Goal: Information Seeking & Learning: Learn about a topic

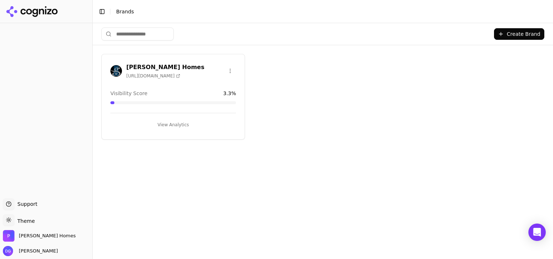
click at [168, 123] on button "View Analytics" at bounding box center [173, 125] width 126 height 12
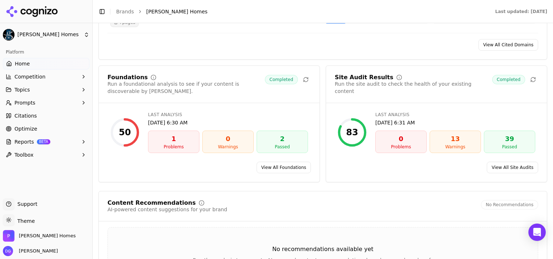
scroll to position [943, 0]
click at [286, 161] on link "View All Foundations" at bounding box center [284, 167] width 54 height 12
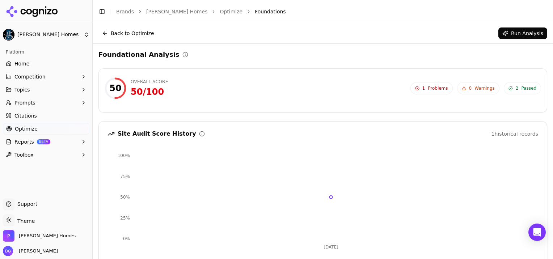
click at [66, 75] on button "Competition" at bounding box center [46, 77] width 87 height 12
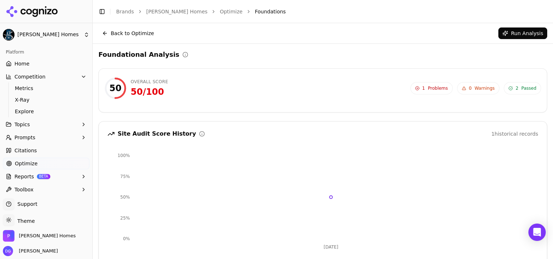
click at [54, 74] on button "Competition" at bounding box center [46, 77] width 87 height 12
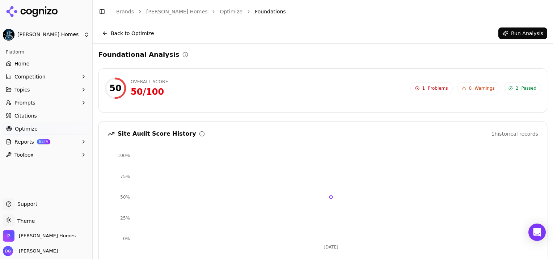
click at [54, 74] on button "Competition" at bounding box center [46, 77] width 87 height 12
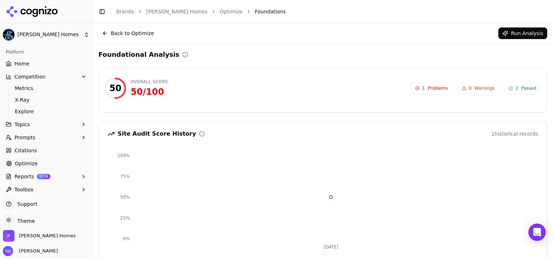
click at [54, 74] on button "Competition" at bounding box center [46, 77] width 87 height 12
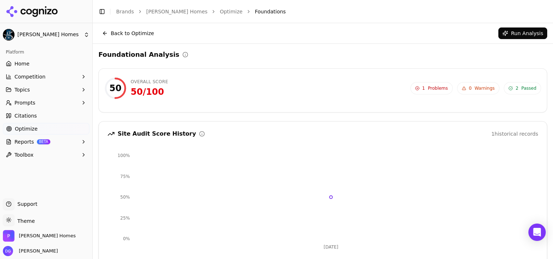
click at [54, 74] on button "Competition" at bounding box center [46, 77] width 87 height 12
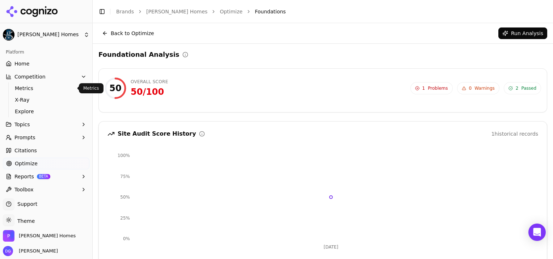
click at [56, 88] on span "Metrics" at bounding box center [46, 88] width 63 height 7
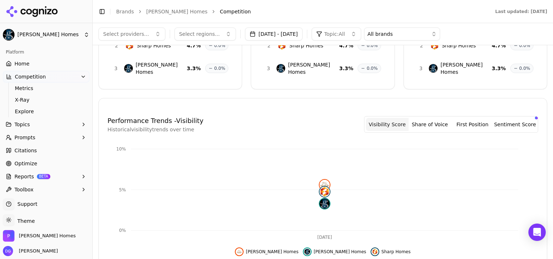
scroll to position [70, 0]
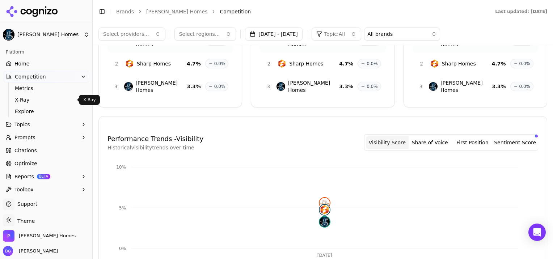
click at [25, 98] on span "X-Ray" at bounding box center [46, 99] width 63 height 7
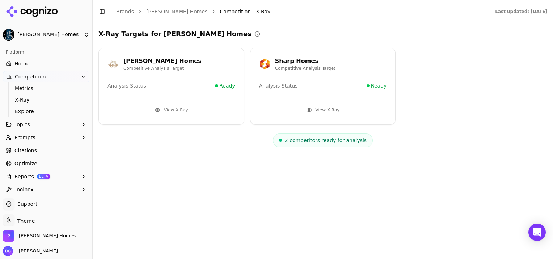
click at [179, 107] on button "View X-Ray" at bounding box center [172, 110] width 128 height 12
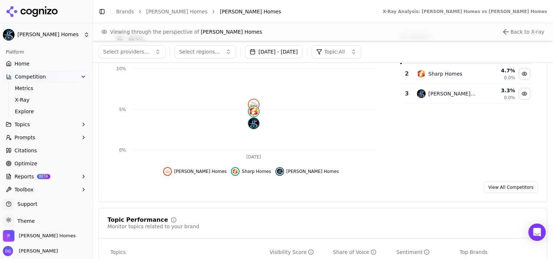
scroll to position [101, 0]
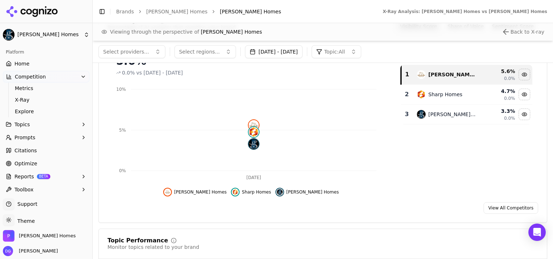
click at [303, 51] on button "[DATE] - [DATE]" at bounding box center [274, 51] width 58 height 13
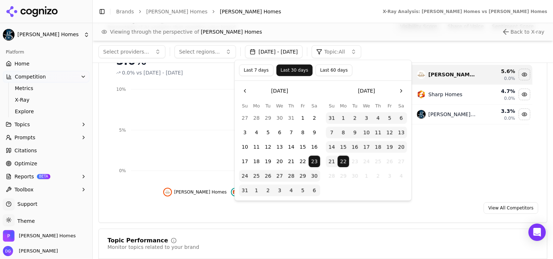
click at [329, 70] on button "Last 60 days" at bounding box center [333, 70] width 37 height 12
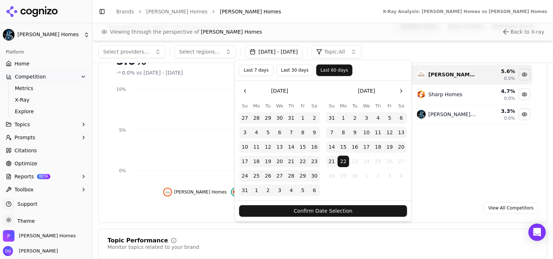
click at [329, 214] on button "Confirm Date Selection" at bounding box center [323, 211] width 168 height 12
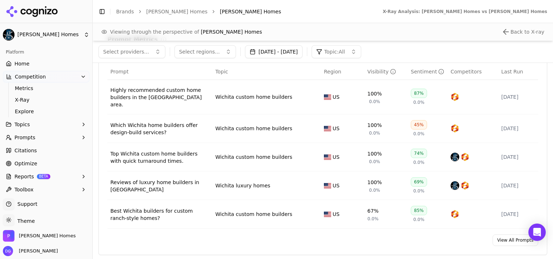
scroll to position [530, 0]
click at [22, 111] on span "Explore" at bounding box center [46, 111] width 63 height 7
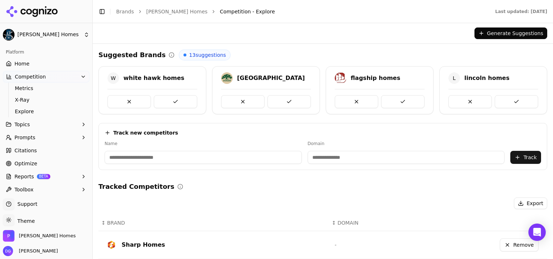
scroll to position [38, 0]
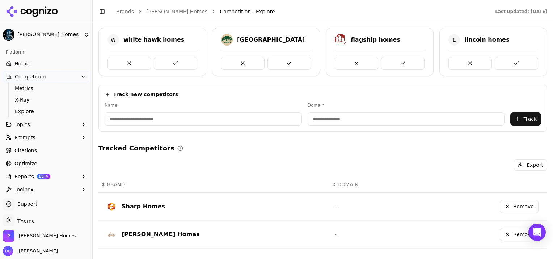
click at [38, 125] on button "Topics" at bounding box center [46, 125] width 87 height 12
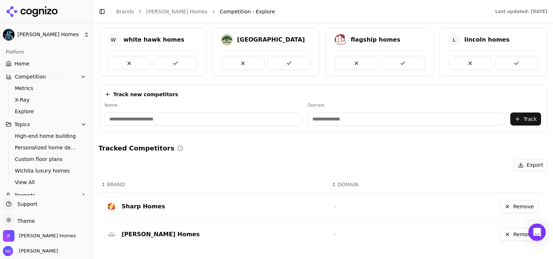
click at [38, 125] on button "Topics" at bounding box center [46, 125] width 87 height 12
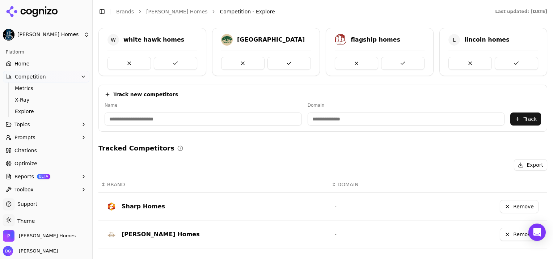
click at [30, 136] on span "Prompts" at bounding box center [24, 137] width 21 height 7
click at [24, 149] on span "Active" at bounding box center [46, 149] width 63 height 7
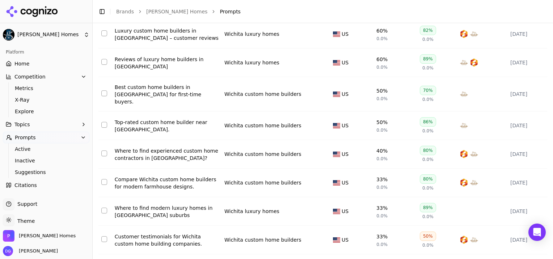
scroll to position [172, 0]
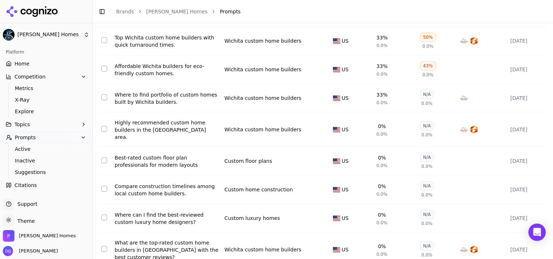
scroll to position [178, 0]
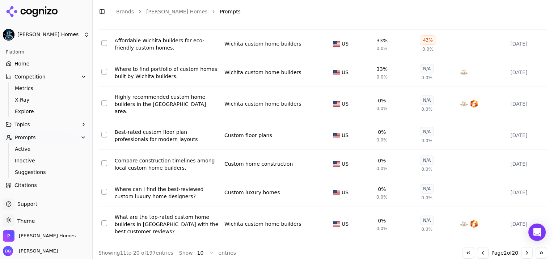
click at [521, 250] on button "Go to next page" at bounding box center [527, 253] width 12 height 12
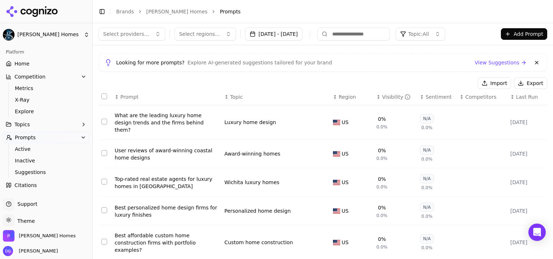
scroll to position [172, 0]
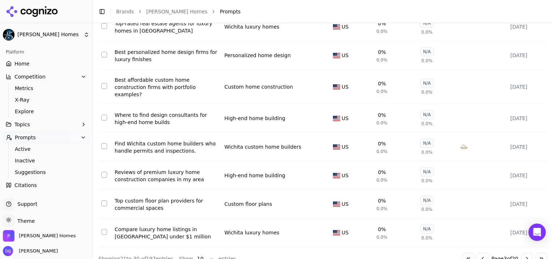
click at [522, 253] on button "Go to next page" at bounding box center [527, 259] width 12 height 12
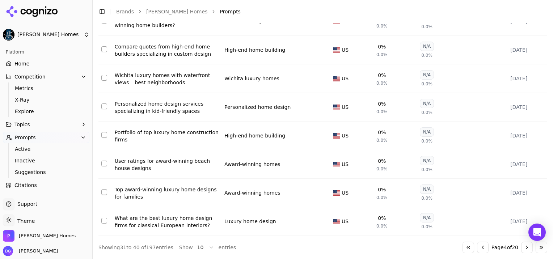
click at [521, 251] on button "Go to next page" at bounding box center [527, 248] width 12 height 12
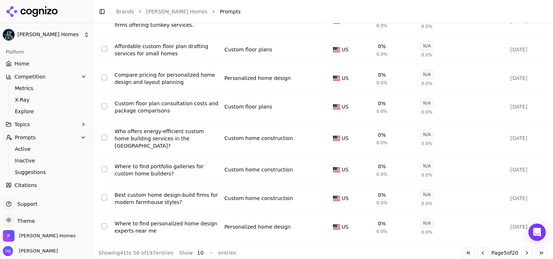
click at [521, 250] on button "Go to next page" at bounding box center [527, 253] width 12 height 12
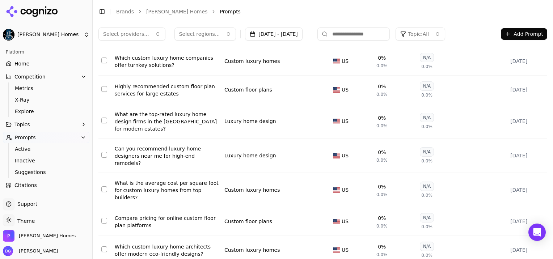
scroll to position [0, 0]
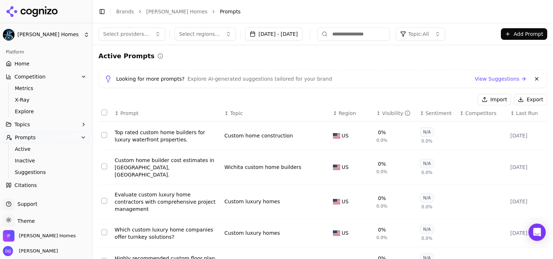
click at [22, 173] on span "Suggestions" at bounding box center [46, 172] width 63 height 7
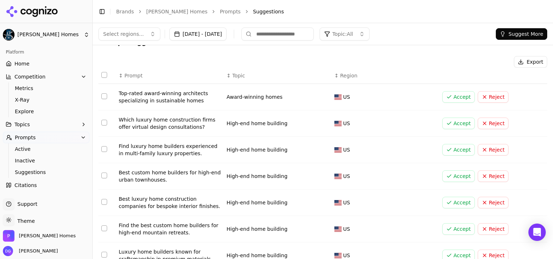
scroll to position [14, 0]
click at [104, 122] on button "Select row 2" at bounding box center [104, 122] width 6 height 6
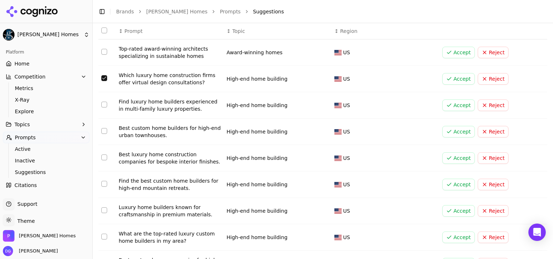
scroll to position [62, 0]
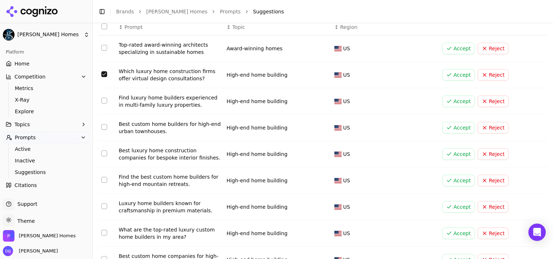
click at [105, 126] on button "Select row 4" at bounding box center [104, 127] width 6 height 6
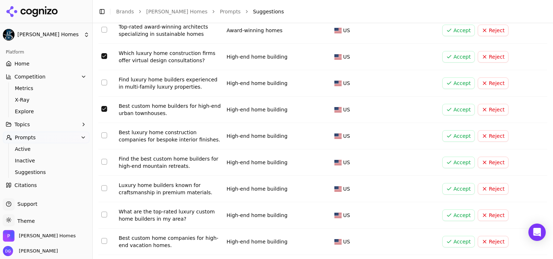
scroll to position [90, 0]
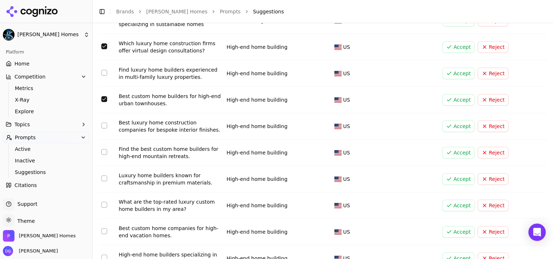
click at [104, 126] on button "Select row 5" at bounding box center [104, 126] width 6 height 6
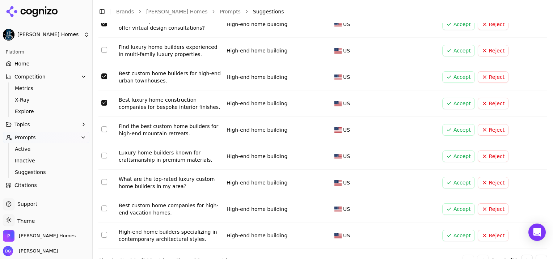
scroll to position [125, 0]
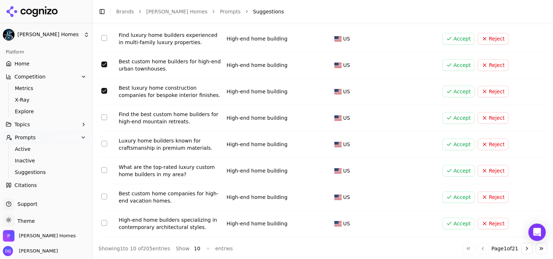
click at [103, 143] on button "Select row 7" at bounding box center [104, 144] width 6 height 6
click at [104, 169] on button "Select row 8" at bounding box center [104, 170] width 6 height 6
click at [105, 223] on button "Select row 10" at bounding box center [104, 223] width 6 height 6
click at [521, 248] on button "Go to next page" at bounding box center [527, 249] width 12 height 12
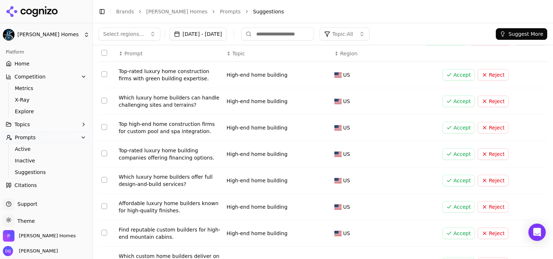
scroll to position [41, 0]
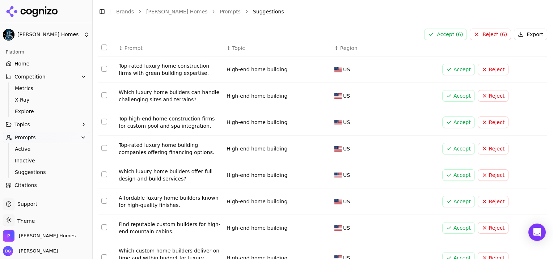
click at [105, 122] on button "Select row 13" at bounding box center [104, 122] width 6 height 6
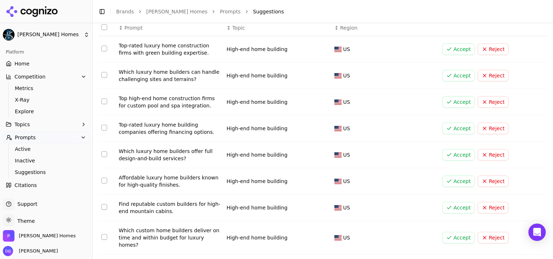
scroll to position [64, 0]
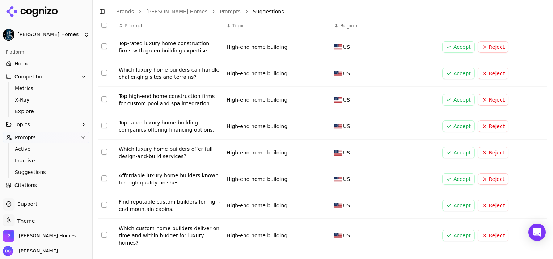
click at [104, 150] on button "Select row 15" at bounding box center [104, 152] width 6 height 6
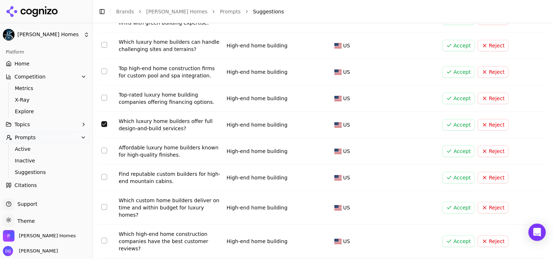
scroll to position [93, 0]
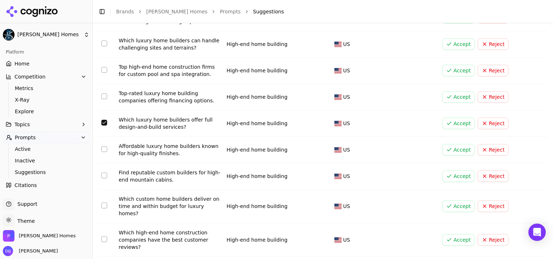
click at [104, 150] on button "Select row 16" at bounding box center [104, 149] width 6 height 6
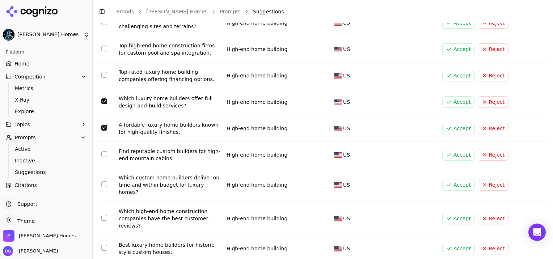
scroll to position [125, 0]
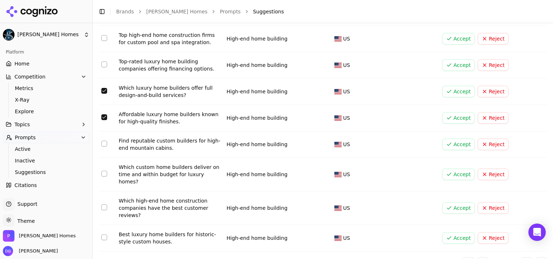
click at [104, 171] on button "Select row 18" at bounding box center [104, 174] width 6 height 6
click at [521, 257] on button "Go to next page" at bounding box center [527, 263] width 12 height 12
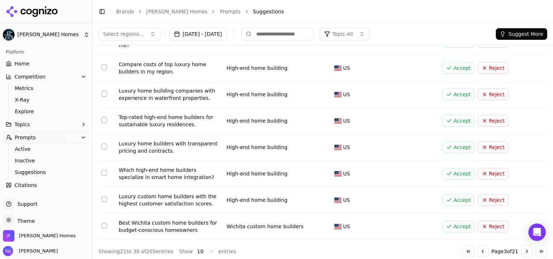
click at [101, 223] on td "Data table" at bounding box center [106, 227] width 17 height 26
click at [105, 171] on button "Select row 28" at bounding box center [104, 173] width 6 height 6
click at [104, 144] on button "Select row 27" at bounding box center [104, 147] width 6 height 6
click at [104, 117] on button "Select row 26" at bounding box center [104, 120] width 6 height 6
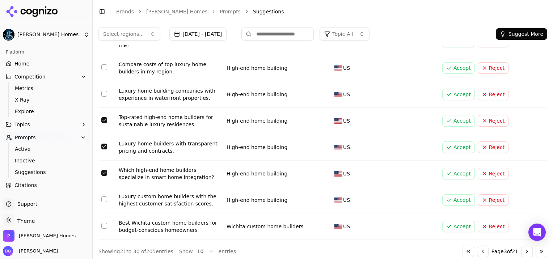
click at [104, 117] on button "Select row 26" at bounding box center [104, 120] width 6 height 6
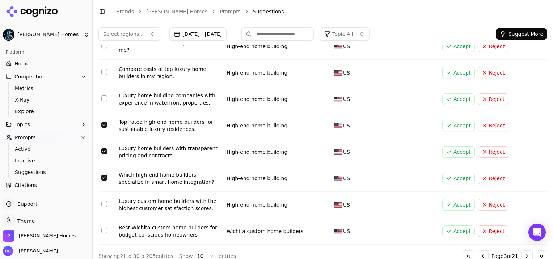
scroll to position [117, 0]
click at [102, 96] on button "Select row 25" at bounding box center [104, 99] width 6 height 6
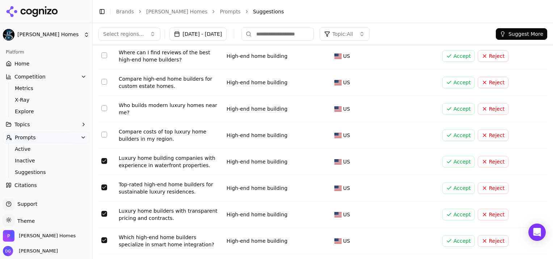
scroll to position [54, 0]
click at [104, 107] on button "Select row 23" at bounding box center [104, 109] width 6 height 6
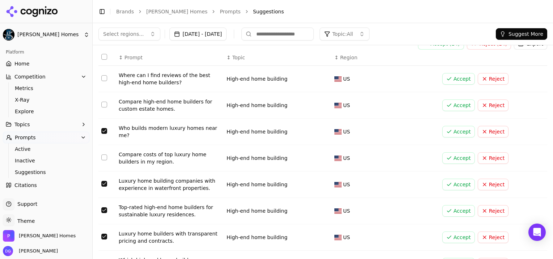
scroll to position [31, 0]
click at [28, 126] on button "Topics" at bounding box center [46, 125] width 87 height 12
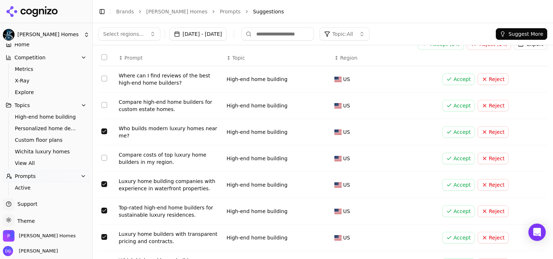
scroll to position [20, 0]
click at [25, 163] on span "View All" at bounding box center [46, 162] width 63 height 7
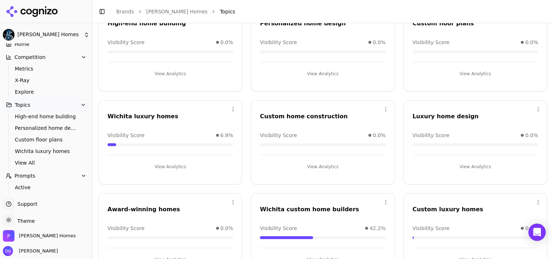
scroll to position [86, 0]
